Goal: Task Accomplishment & Management: Manage account settings

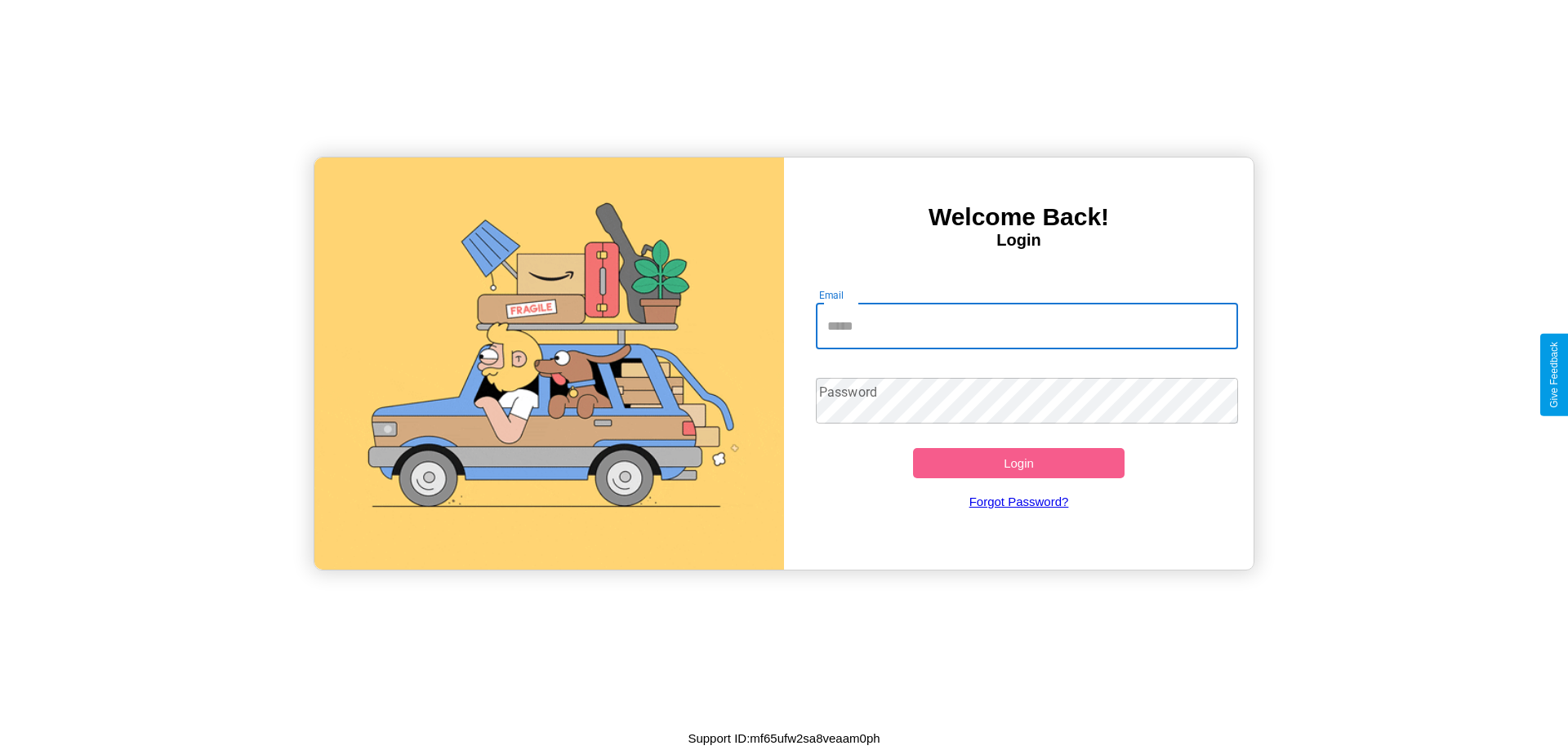
click at [1027, 326] on input "Email" at bounding box center [1028, 327] width 423 height 46
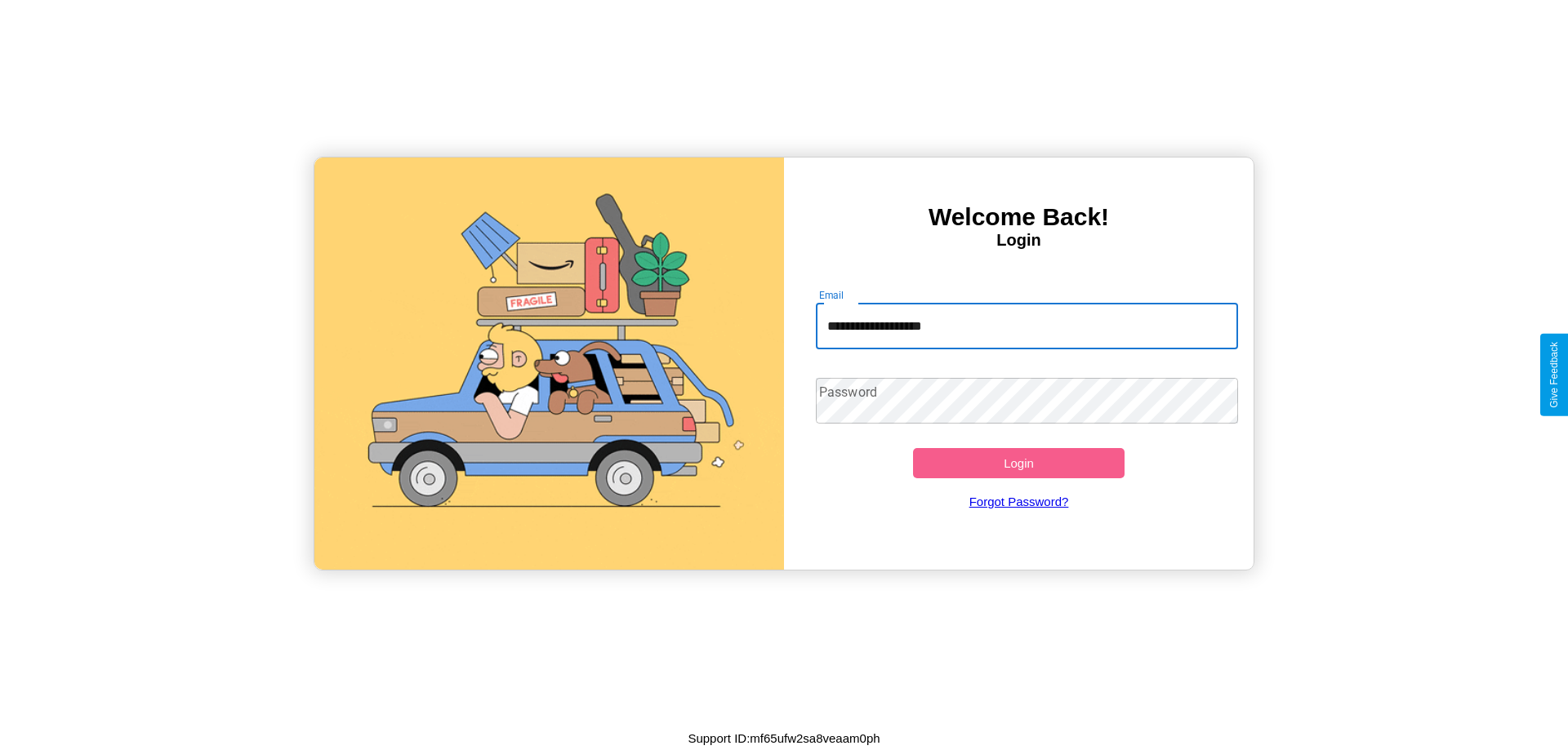
type input "**********"
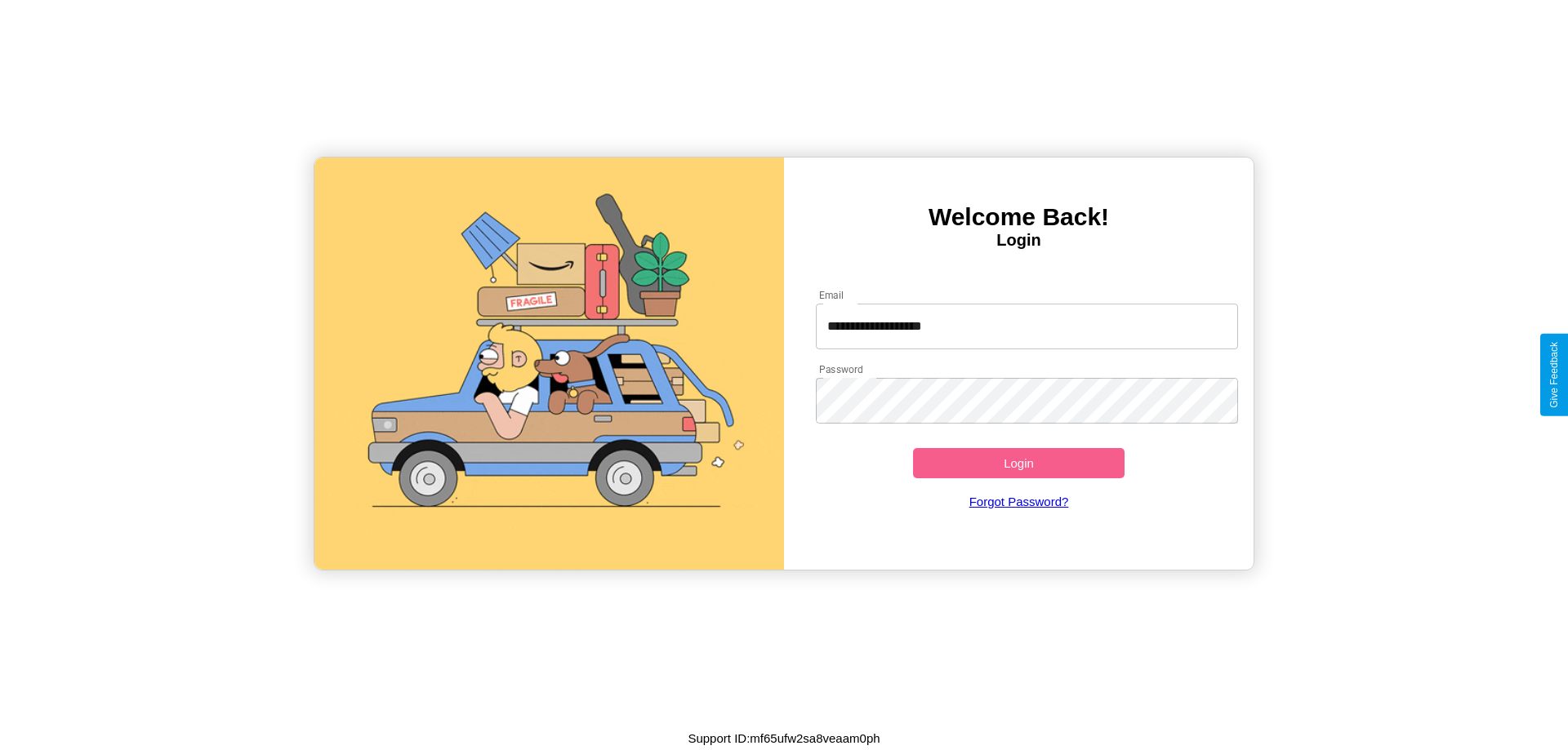
click at [1018, 463] on button "Login" at bounding box center [1018, 463] width 212 height 30
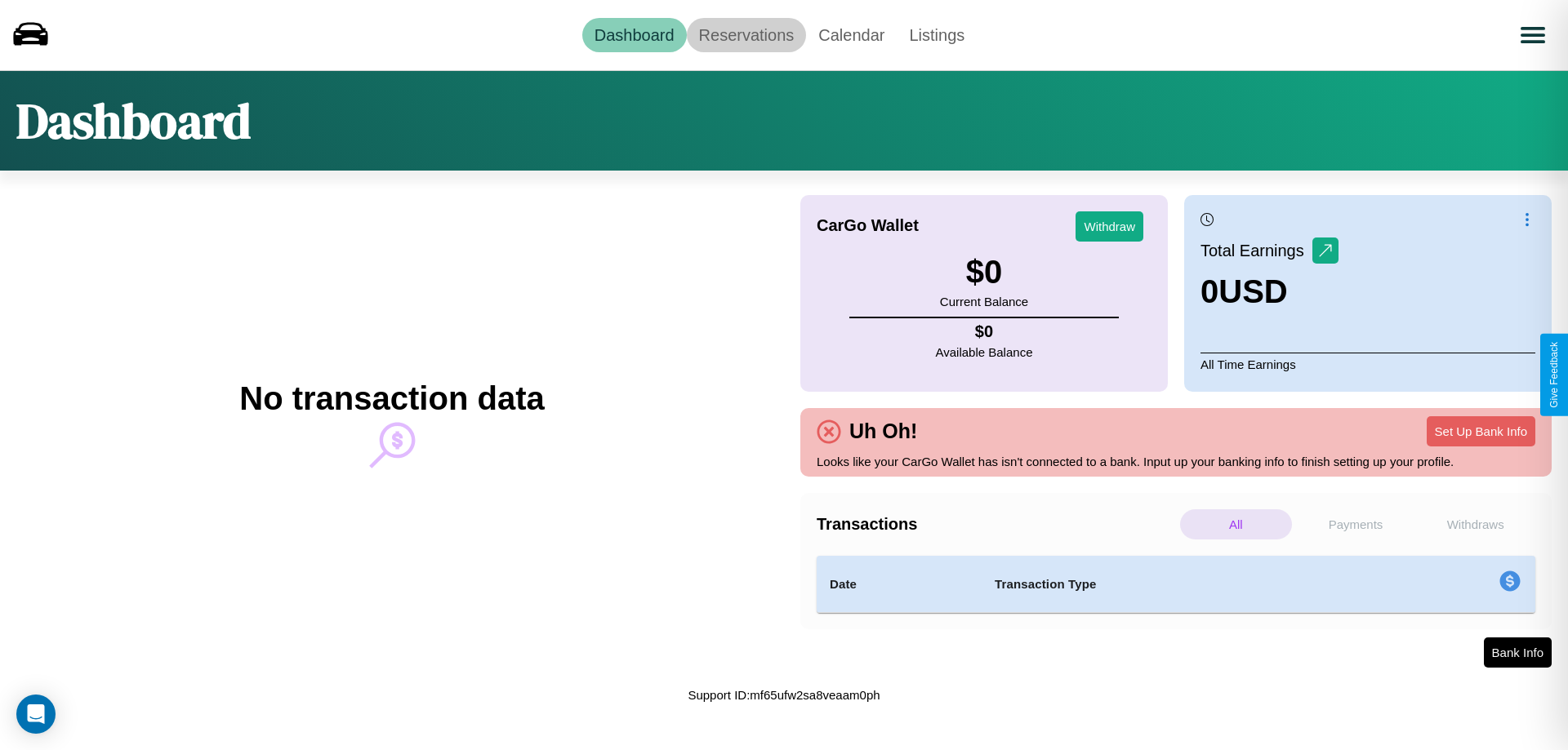
click at [746, 34] on link "Reservations" at bounding box center [746, 35] width 120 height 34
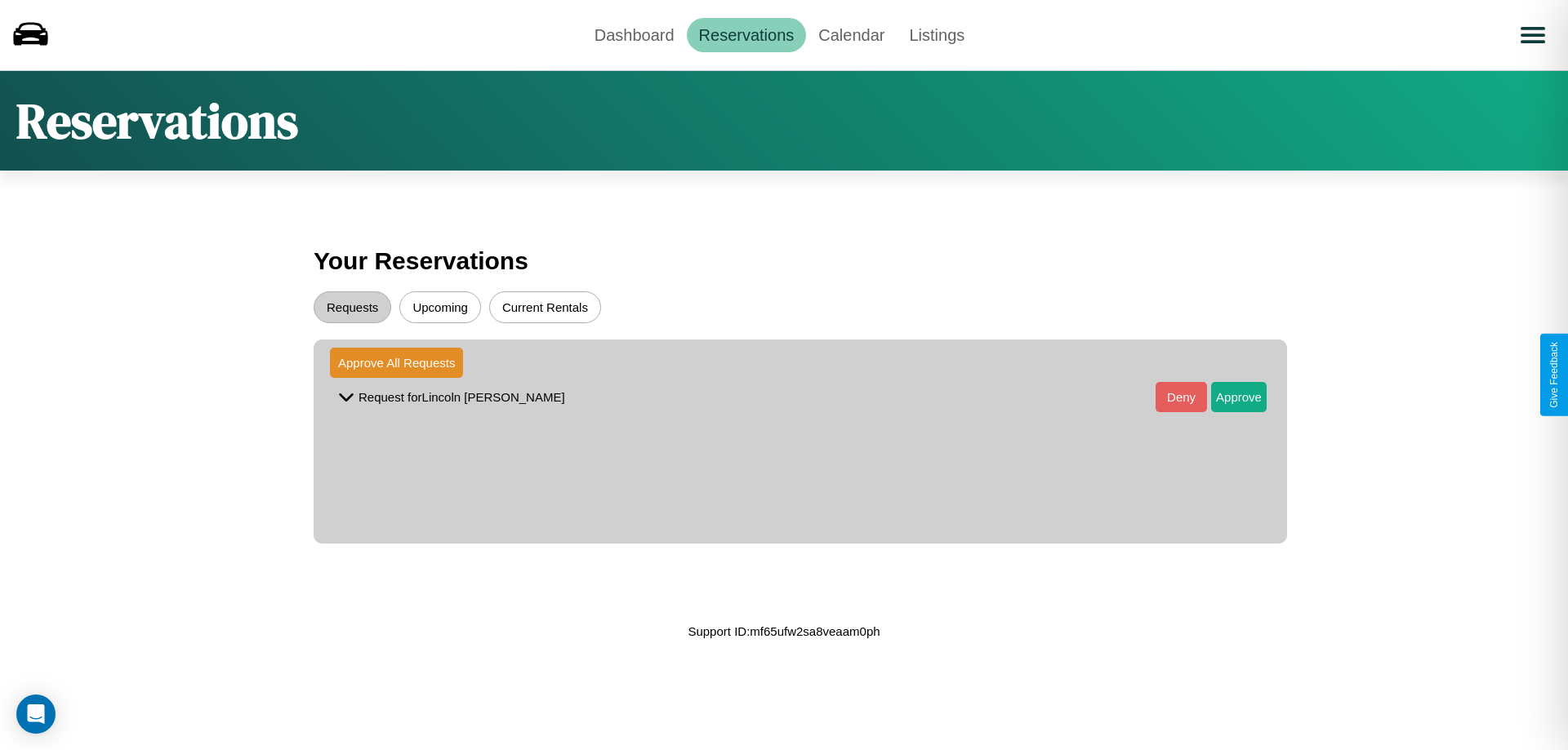
click at [441, 307] on button "Upcoming" at bounding box center [440, 307] width 82 height 32
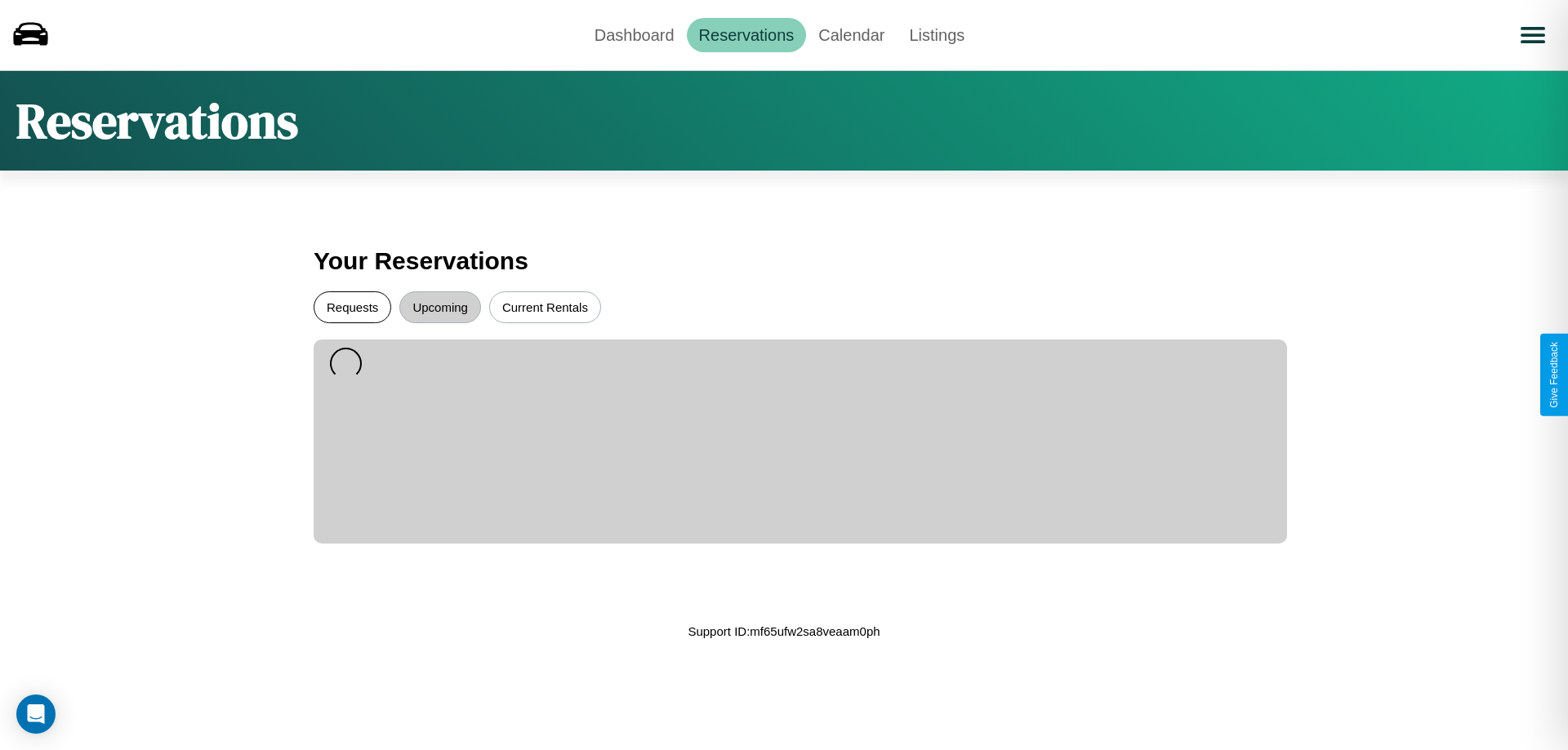
click at [352, 307] on button "Requests" at bounding box center [352, 307] width 78 height 32
click at [545, 307] on button "Current Rentals" at bounding box center [545, 307] width 112 height 32
